Goal: Find specific page/section: Find specific page/section

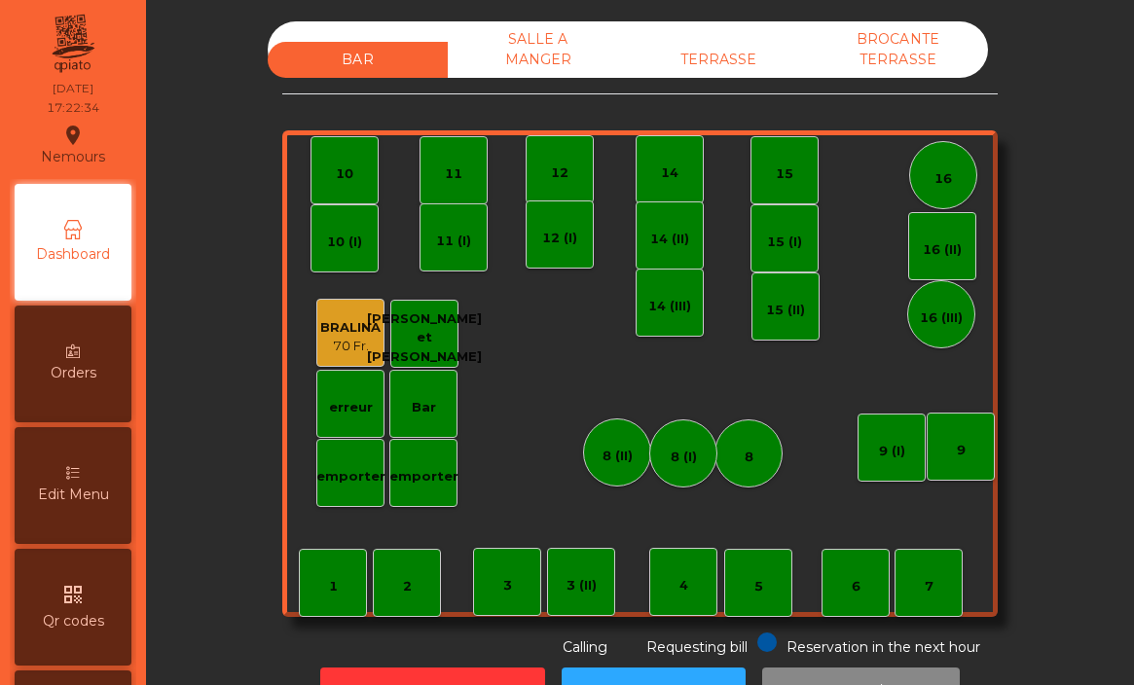
click at [722, 49] on div "TERRASSE" at bounding box center [718, 60] width 180 height 36
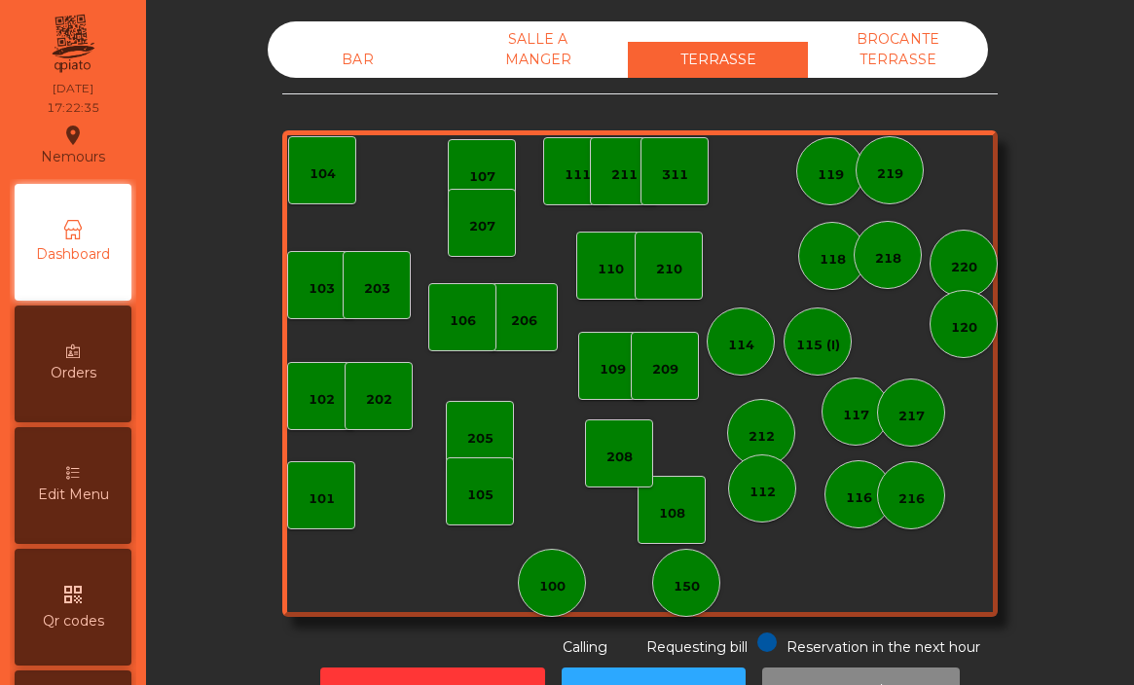
click at [524, 43] on div "SALLE A MANGER" at bounding box center [538, 49] width 180 height 56
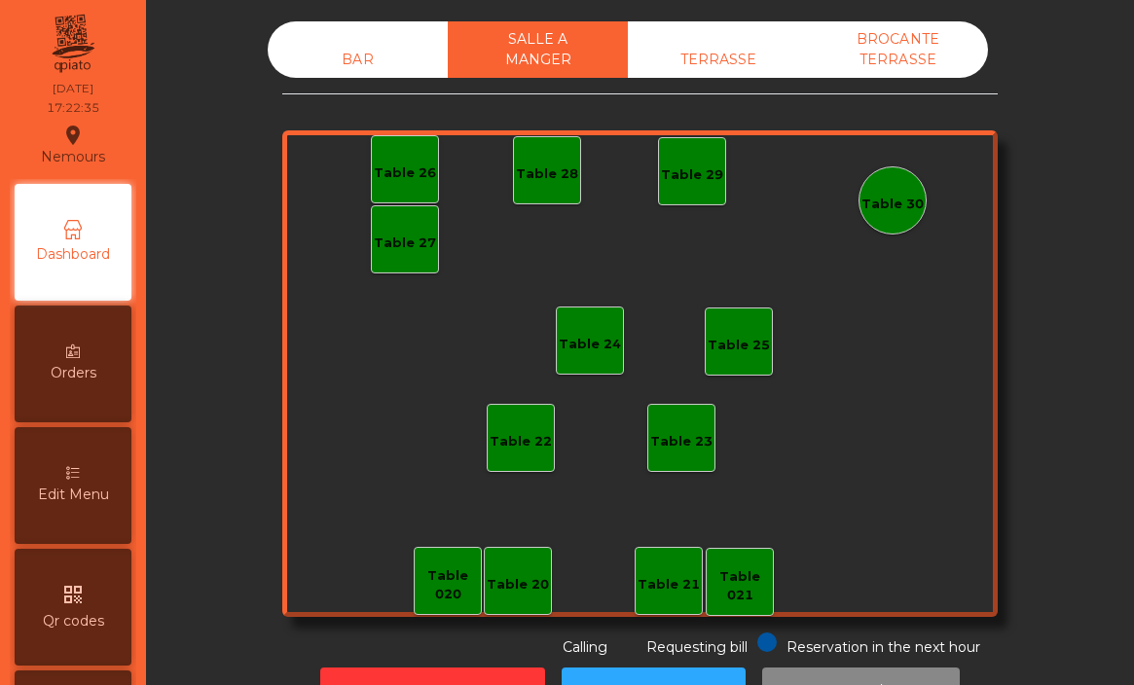
click at [379, 54] on div "BAR" at bounding box center [358, 60] width 180 height 36
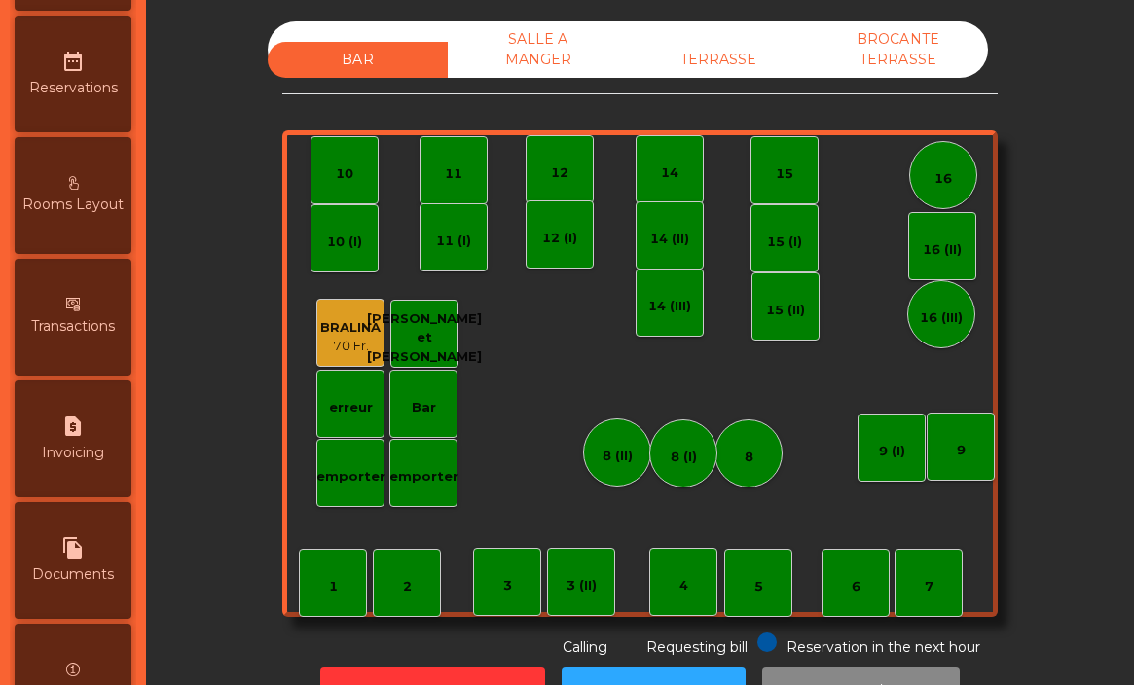
scroll to position [861, 0]
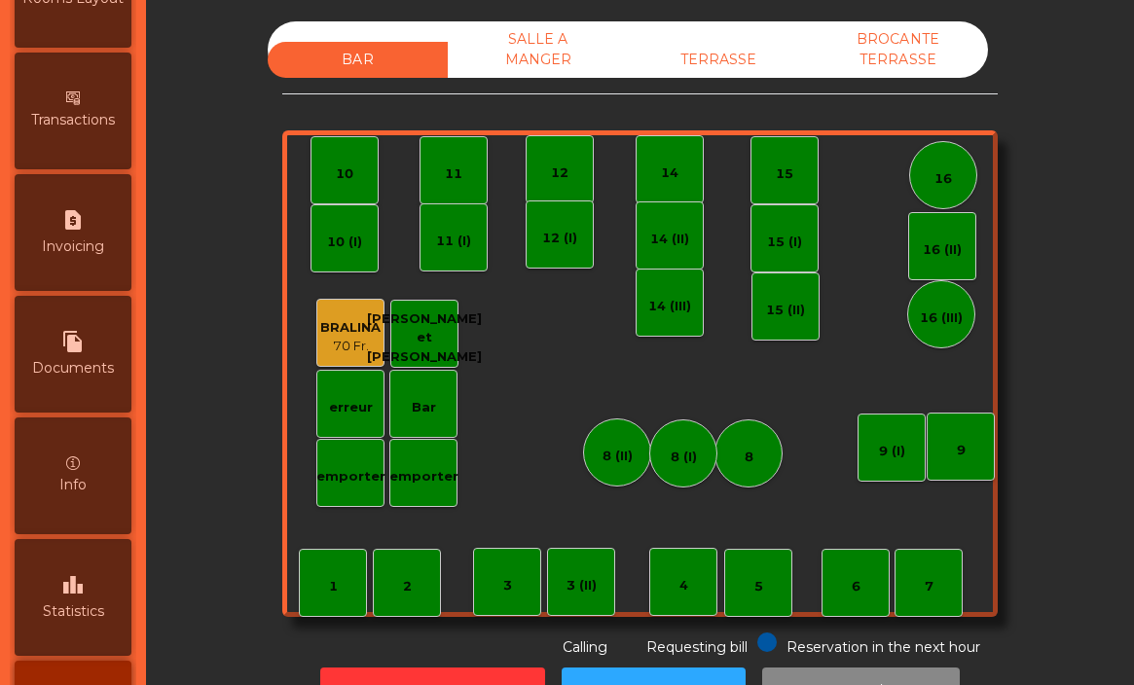
click at [70, 564] on div "leaderboard Statistics" at bounding box center [73, 597] width 117 height 117
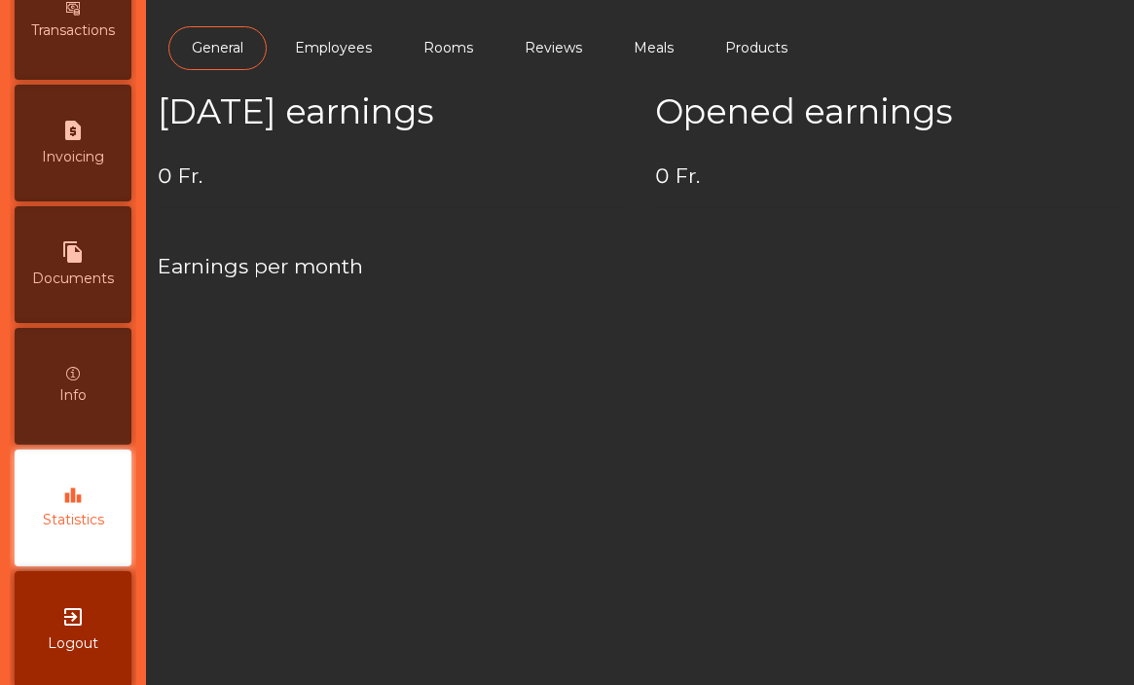
scroll to position [968, 0]
